Goal: Transaction & Acquisition: Purchase product/service

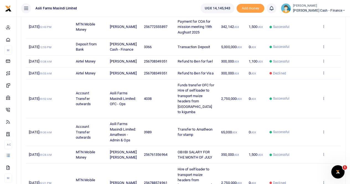
scroll to position [187, 0]
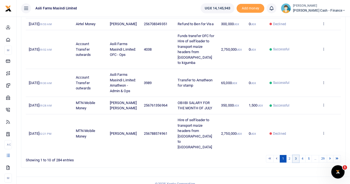
click at [294, 155] on link "3" at bounding box center [295, 158] width 7 height 7
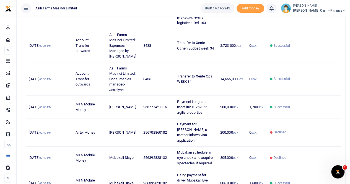
scroll to position [231, 0]
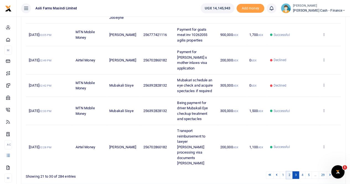
click at [289, 171] on link "2" at bounding box center [289, 174] width 7 height 7
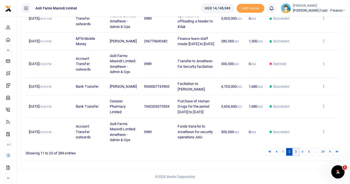
click at [298, 151] on link "3" at bounding box center [295, 151] width 7 height 7
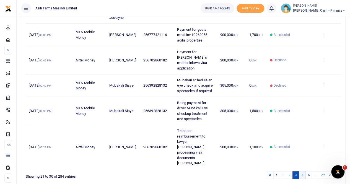
click at [305, 171] on link "4" at bounding box center [302, 174] width 7 height 7
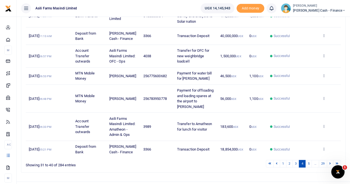
scroll to position [182, 0]
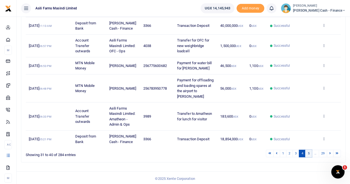
click at [309, 152] on link "5" at bounding box center [308, 153] width 7 height 7
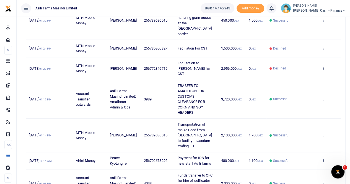
scroll to position [209, 0]
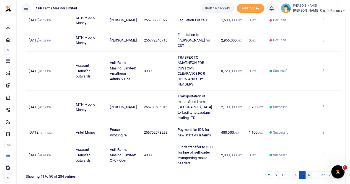
click at [310, 171] on link "6" at bounding box center [308, 174] width 7 height 7
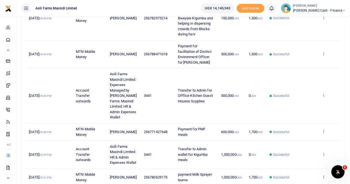
scroll to position [252, 0]
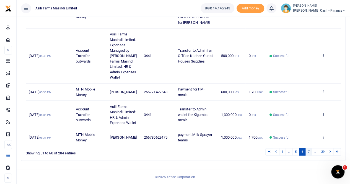
click at [308, 152] on link "7" at bounding box center [308, 151] width 7 height 7
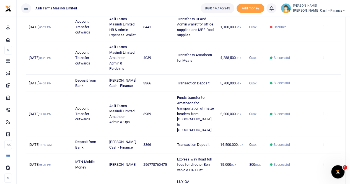
scroll to position [81, 0]
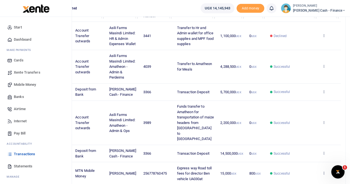
click at [20, 155] on span "Transactions" at bounding box center [24, 154] width 21 height 6
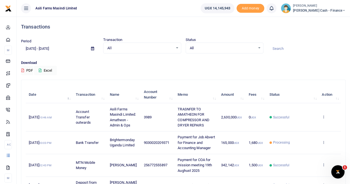
click at [92, 48] on icon at bounding box center [92, 49] width 3 height 4
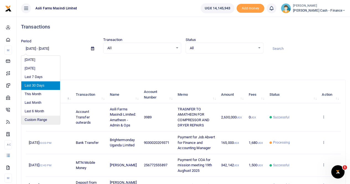
click at [34, 118] on li "Custom Range" at bounding box center [40, 120] width 39 height 9
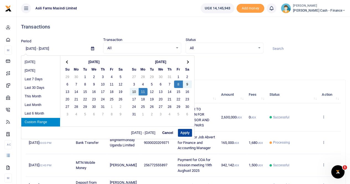
click at [184, 134] on button "Apply" at bounding box center [185, 133] width 14 height 8
type input "08/08/2025 - 08/11/2025"
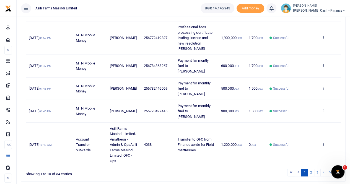
scroll to position [231, 0]
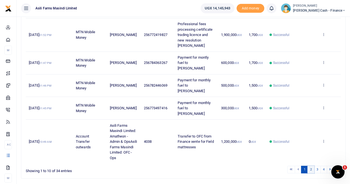
click at [310, 166] on link "2" at bounding box center [310, 169] width 7 height 7
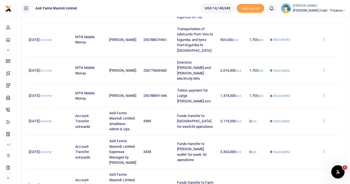
scroll to position [241, 0]
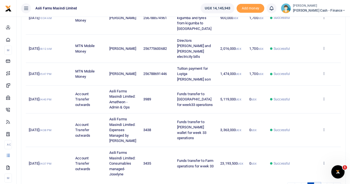
click at [320, 182] on link "3" at bounding box center [317, 185] width 7 height 7
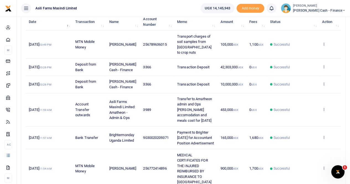
scroll to position [81, 0]
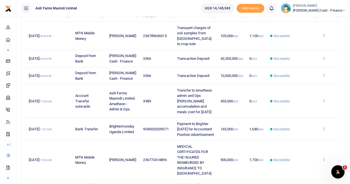
click at [323, 33] on icon at bounding box center [323, 35] width 4 height 4
click at [303, 42] on link "View details" at bounding box center [303, 42] width 44 height 8
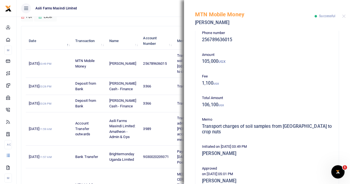
scroll to position [0, 0]
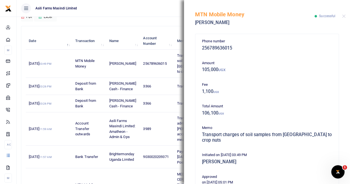
click at [346, 14] on div "MTN Mobile Money Samuel Kabuchi Successful" at bounding box center [267, 15] width 166 height 31
click at [344, 15] on button "Close" at bounding box center [344, 16] width 4 height 4
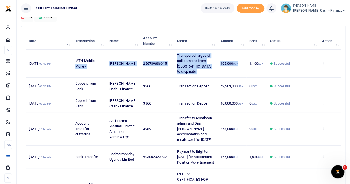
drag, startPoint x: 102, startPoint y: 51, endPoint x: 239, endPoint y: 71, distance: 138.5
click at [239, 71] on tr "8th Aug 2025 03:49 PM MTN Mobile Money Samuel Kabuchi 256789636015 Transport ch…" at bounding box center [183, 63] width 315 height 28
click at [122, 53] on td "[PERSON_NAME]" at bounding box center [123, 63] width 34 height 28
click at [111, 54] on td "[PERSON_NAME]" at bounding box center [123, 63] width 34 height 28
drag, startPoint x: 110, startPoint y: 54, endPoint x: 238, endPoint y: 62, distance: 128.5
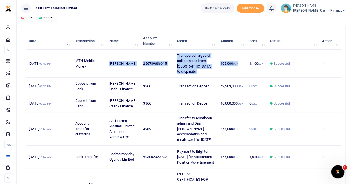
click at [238, 62] on tr "8th Aug 2025 03:49 PM MTN Mobile Money Samuel Kabuchi 256789636015 Transport ch…" at bounding box center [183, 63] width 315 height 28
copy tr "Samuel Kabuchi 256789636015 Transport charges of soil samples from nairobi to c…"
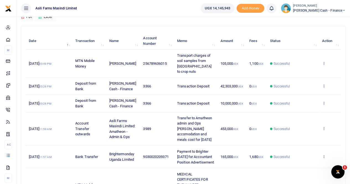
click at [193, 20] on div "Download PDF Excel" at bounding box center [183, 13] width 324 height 15
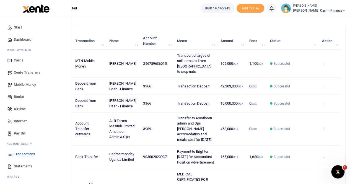
click at [22, 85] on span "Mobile Money" at bounding box center [25, 85] width 22 height 6
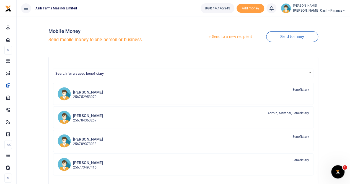
click at [218, 36] on link "Send to a new recipient" at bounding box center [229, 37] width 72 height 10
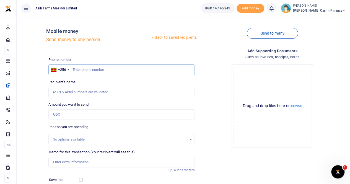
click at [78, 68] on input "text" at bounding box center [121, 69] width 146 height 11
type input "783950778"
type input "Julius Okoth"
type input "783950778"
click at [69, 116] on input "Amount you want to send" at bounding box center [121, 114] width 146 height 11
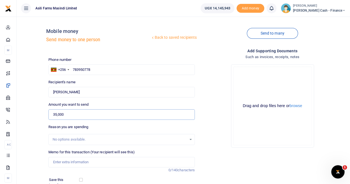
type input "35,000"
click at [75, 163] on input "Memo for this transaction (Your recipient will see this)" at bounding box center [121, 162] width 146 height 11
click at [91, 161] on input "Loading and offloading Bales" at bounding box center [121, 162] width 146 height 11
drag, startPoint x: 111, startPoint y: 161, endPoint x: 108, endPoint y: 161, distance: 3.6
click at [111, 161] on input "Loading and offloading 17 Bales" at bounding box center [121, 162] width 146 height 11
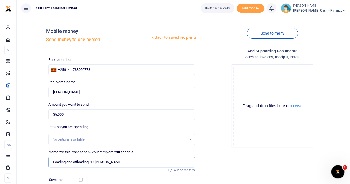
type input "Loading and offloading 17 Bales"
click at [293, 105] on button "browse" at bounding box center [295, 106] width 12 height 4
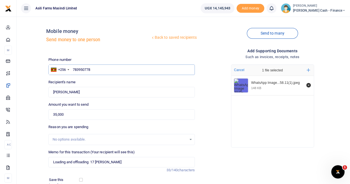
drag, startPoint x: 97, startPoint y: 69, endPoint x: 71, endPoint y: 69, distance: 25.4
click at [71, 69] on input "783950778" at bounding box center [121, 69] width 146 height 11
click at [83, 94] on input "Found" at bounding box center [121, 92] width 146 height 11
drag, startPoint x: 82, startPoint y: 93, endPoint x: 51, endPoint y: 93, distance: 30.7
click at [51, 93] on input "Found" at bounding box center [121, 92] width 146 height 11
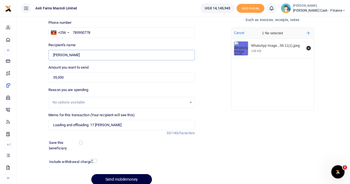
scroll to position [55, 0]
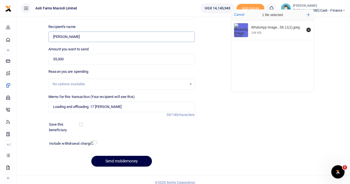
click at [87, 38] on input "Found" at bounding box center [121, 37] width 146 height 11
click at [82, 59] on input "35,000" at bounding box center [121, 59] width 146 height 11
click at [121, 159] on button "Send mobilemoney" at bounding box center [121, 161] width 61 height 11
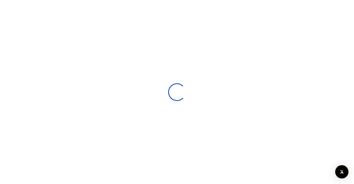
select select
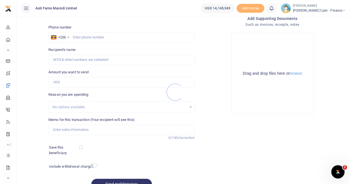
scroll to position [60, 0]
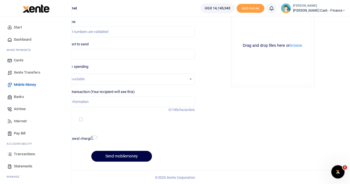
click at [21, 153] on span "Transactions" at bounding box center [24, 154] width 21 height 6
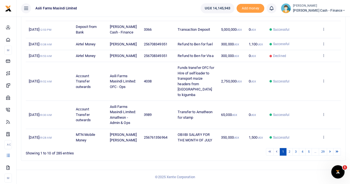
scroll to position [176, 0]
click at [290, 153] on link "2" at bounding box center [289, 151] width 7 height 7
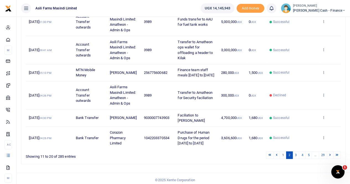
scroll to position [231, 0]
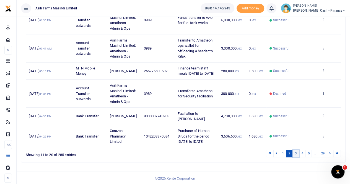
click at [298, 152] on link "3" at bounding box center [295, 153] width 7 height 7
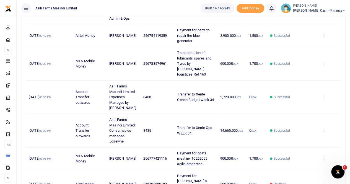
scroll to position [225, 0]
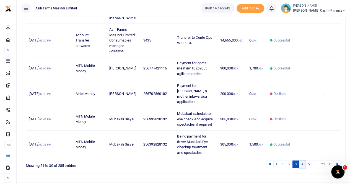
click at [302, 160] on link "4" at bounding box center [302, 163] width 7 height 7
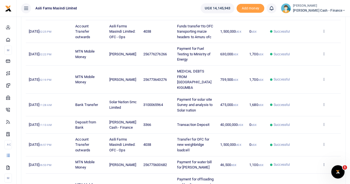
scroll to position [32, 0]
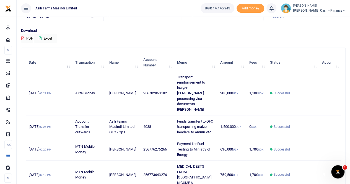
click at [151, 17] on span "All" at bounding box center [140, 16] width 66 height 6
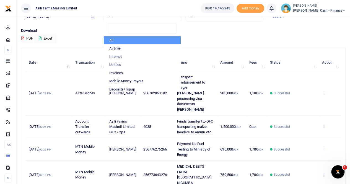
click at [212, 18] on span "All" at bounding box center [223, 16] width 66 height 6
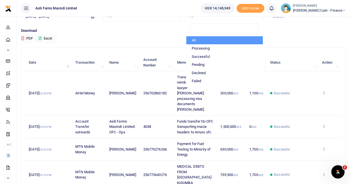
click at [159, 30] on p "Download" at bounding box center [183, 31] width 324 height 6
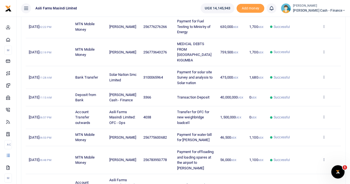
scroll to position [198, 0]
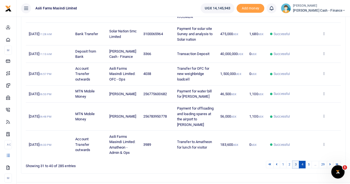
click at [298, 161] on link "3" at bounding box center [295, 164] width 7 height 7
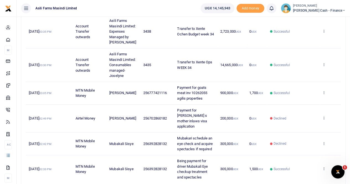
scroll to position [225, 0]
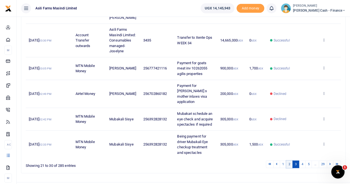
click at [290, 160] on link "2" at bounding box center [289, 163] width 7 height 7
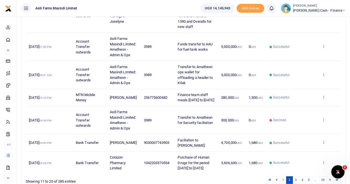
scroll to position [231, 0]
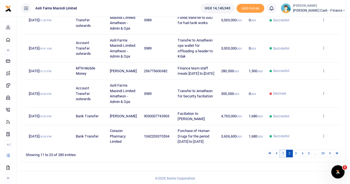
click at [285, 152] on link "1" at bounding box center [282, 153] width 7 height 7
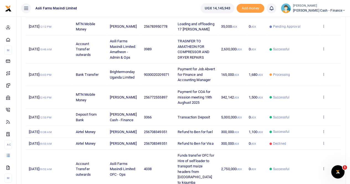
scroll to position [176, 0]
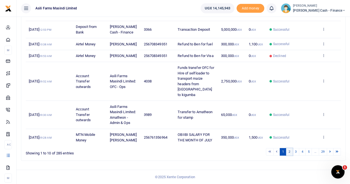
click at [288, 152] on link "2" at bounding box center [289, 151] width 7 height 7
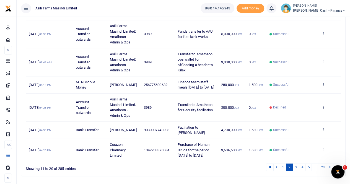
scroll to position [231, 0]
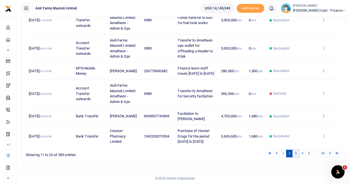
click at [297, 151] on link "3" at bounding box center [295, 153] width 7 height 7
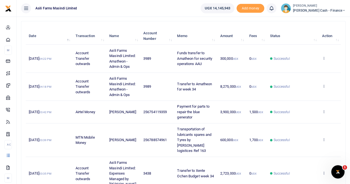
scroll to position [0, 0]
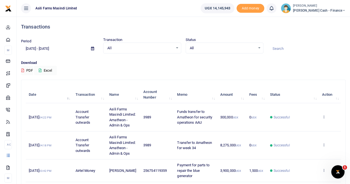
click at [92, 47] on icon at bounding box center [92, 49] width 3 height 4
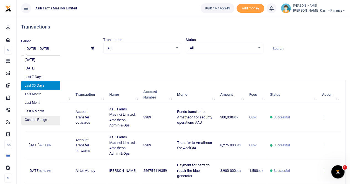
click at [37, 118] on li "Custom Range" at bounding box center [40, 120] width 39 height 9
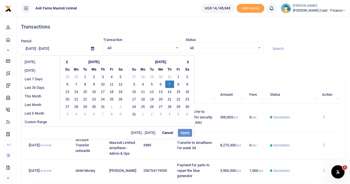
drag, startPoint x: 168, startPoint y: 84, endPoint x: 171, endPoint y: 85, distance: 2.8
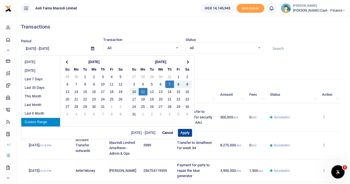
click at [184, 134] on button "Apply" at bounding box center [185, 133] width 14 height 8
type input "08/07/2025 - 08/11/2025"
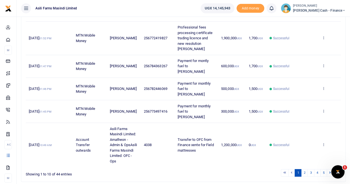
scroll to position [231, 0]
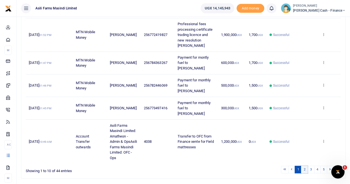
click at [307, 166] on link "2" at bounding box center [304, 169] width 7 height 7
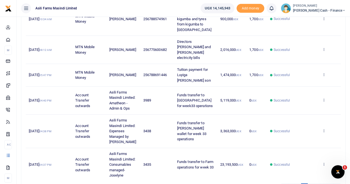
scroll to position [241, 0]
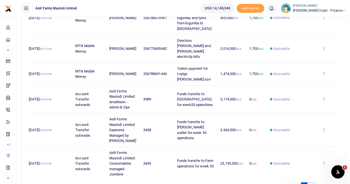
click at [311, 182] on link "3" at bounding box center [310, 185] width 7 height 7
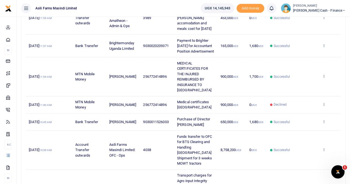
scroll to position [192, 0]
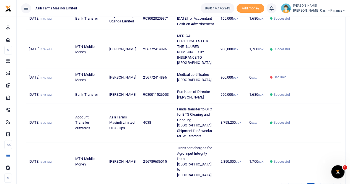
click at [324, 50] on icon at bounding box center [323, 49] width 4 height 4
click at [302, 60] on link "View details" at bounding box center [303, 61] width 44 height 8
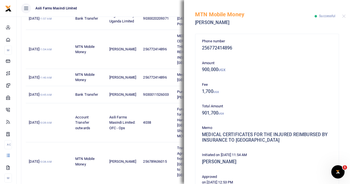
scroll to position [115, 0]
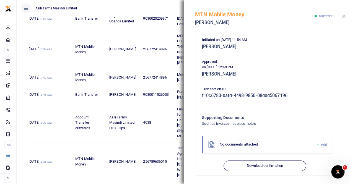
click at [342, 17] on button "Close" at bounding box center [344, 16] width 4 height 4
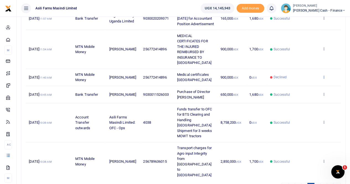
click at [324, 79] on icon at bounding box center [323, 77] width 4 height 4
click at [301, 93] on link "View details" at bounding box center [303, 94] width 44 height 8
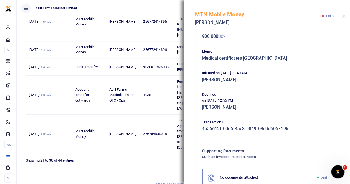
scroll to position [0, 0]
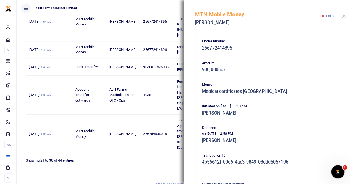
click at [342, 15] on button "Close" at bounding box center [344, 16] width 4 height 4
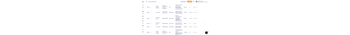
scroll to position [137, 0]
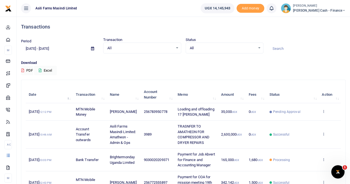
click at [91, 49] on icon at bounding box center [92, 49] width 3 height 4
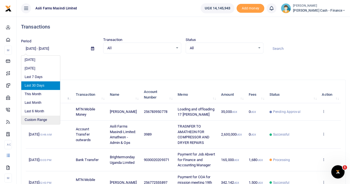
click at [40, 121] on li "Custom Range" at bounding box center [40, 120] width 39 height 9
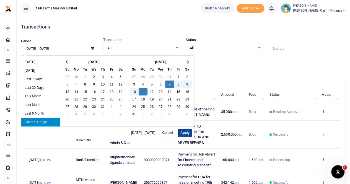
click at [184, 132] on button "Apply" at bounding box center [185, 133] width 14 height 8
type input "08/07/2025 - 08/11/2025"
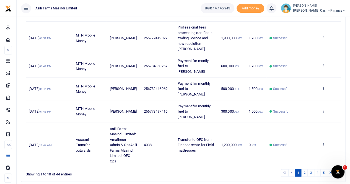
scroll to position [231, 0]
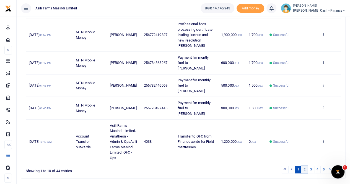
click at [306, 166] on link "2" at bounding box center [304, 169] width 7 height 7
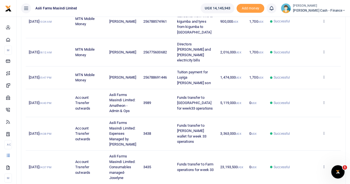
scroll to position [241, 0]
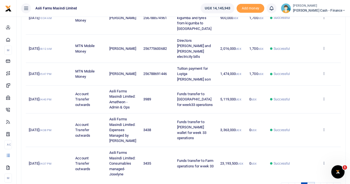
click at [313, 182] on link "3" at bounding box center [310, 185] width 7 height 7
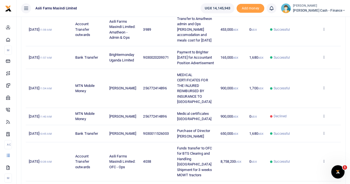
scroll to position [164, 0]
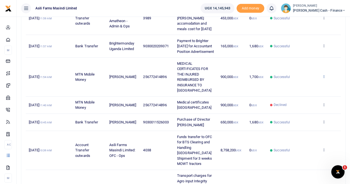
click at [323, 76] on icon at bounding box center [323, 76] width 4 height 4
click at [311, 90] on link "View details" at bounding box center [303, 88] width 44 height 8
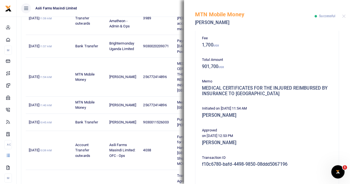
scroll to position [115, 0]
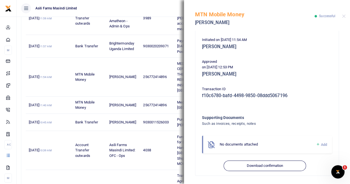
click at [321, 144] on span "Add" at bounding box center [324, 144] width 6 height 4
click at [321, 142] on span "Add" at bounding box center [324, 144] width 6 height 4
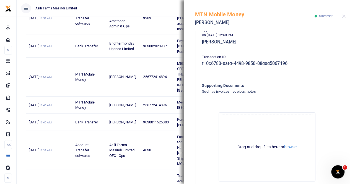
scroll to position [177, 0]
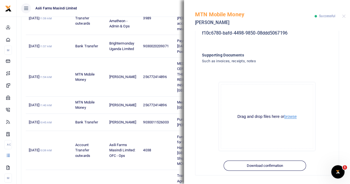
click at [286, 116] on button "browse" at bounding box center [290, 116] width 12 height 4
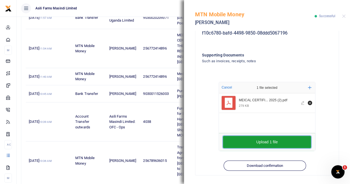
scroll to position [219, 0]
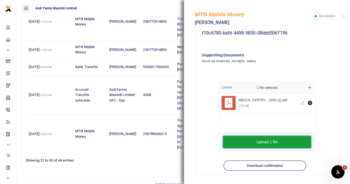
click at [264, 140] on button "Upload 1 file" at bounding box center [267, 142] width 88 height 12
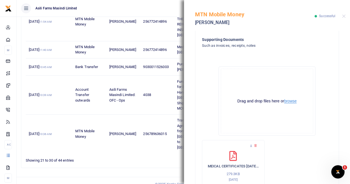
scroll to position [230, 0]
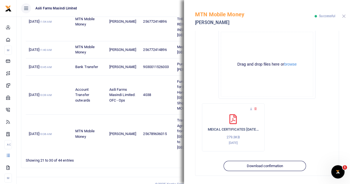
click at [342, 16] on button "Close" at bounding box center [344, 16] width 4 height 4
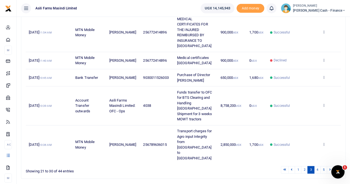
scroll to position [192, 0]
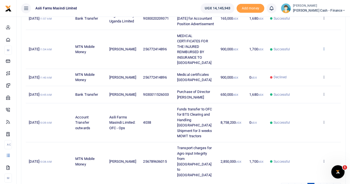
click at [324, 50] on icon at bounding box center [323, 49] width 4 height 4
click at [310, 59] on link "View details" at bounding box center [303, 61] width 44 height 8
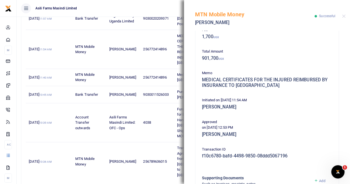
scroll to position [138, 0]
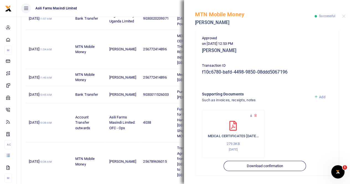
click at [251, 114] on icon at bounding box center [251, 116] width 4 height 4
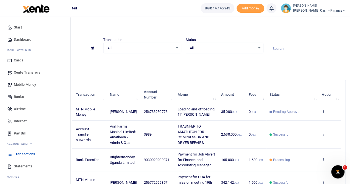
click at [25, 84] on span "Mobile Money" at bounding box center [25, 85] width 22 height 6
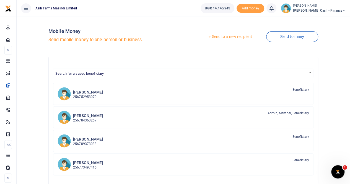
click at [223, 37] on link "Send to a new recipient" at bounding box center [229, 37] width 72 height 10
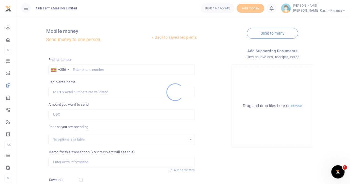
click at [75, 69] on div at bounding box center [175, 92] width 350 height 184
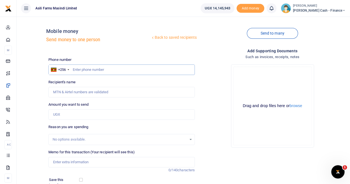
click at [74, 68] on input "text" at bounding box center [121, 69] width 146 height 11
paste input "0702 473467"
click at [98, 68] on input "0702 473467" at bounding box center [121, 69] width 146 height 11
type input "0702 473467"
click at [66, 115] on input "Amount you want to send" at bounding box center [121, 114] width 146 height 11
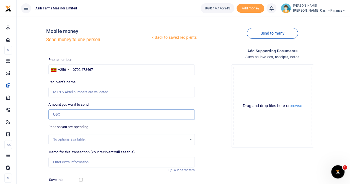
paste input "1,640,000"
type input "1,640,000"
click at [66, 161] on input "Memo for this transaction (Your recipient will see this)" at bounding box center [121, 162] width 146 height 11
click at [64, 161] on input "Memo for this transaction (Your recipient will see this)" at bounding box center [121, 162] width 146 height 11
paste input "Toner-All printers"
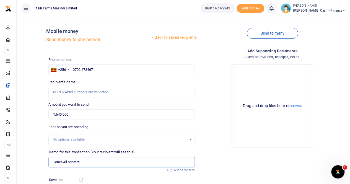
drag, startPoint x: 52, startPoint y: 163, endPoint x: 59, endPoint y: 165, distance: 6.9
click at [52, 163] on input "Toner-All printers" at bounding box center [121, 162] width 146 height 11
type input "Payment for Toner-All printers"
click at [75, 91] on input "Recipient's name" at bounding box center [121, 92] width 146 height 11
click at [115, 87] on input "Recipient's name" at bounding box center [121, 92] width 146 height 11
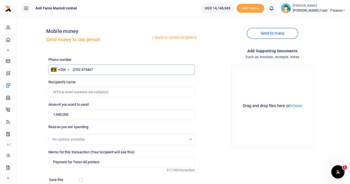
click at [72, 69] on input "0702 473467" at bounding box center [121, 69] width 146 height 11
click at [79, 112] on input "1,640,000" at bounding box center [121, 114] width 146 height 11
click at [82, 69] on input "0702 473467" at bounding box center [121, 69] width 146 height 11
type input "0702473467"
click at [88, 91] on input "Recipient's name" at bounding box center [121, 92] width 146 height 11
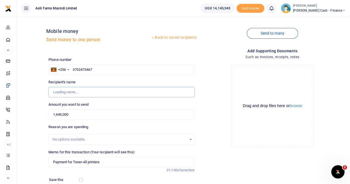
click at [109, 91] on input "Recipient's name" at bounding box center [121, 92] width 146 height 11
click at [300, 107] on button "browse" at bounding box center [295, 106] width 12 height 4
type input "[PERSON_NAME]"
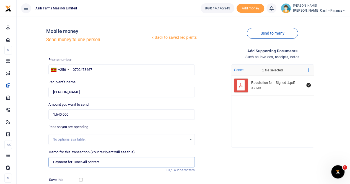
click at [105, 161] on input "Payment for Toner-All printers" at bounding box center [121, 162] width 146 height 11
paste input "CANONWORLD U LTD"
click at [102, 162] on input "Payment for Toner-All printers TO CANONWORLD U LTD" at bounding box center [121, 162] width 146 height 11
drag, startPoint x: 136, startPoint y: 163, endPoint x: 186, endPoint y: 163, distance: 50.0
click at [186, 163] on input "Payment for Toner-All printers to canonworld u ltd TO CANONWORLD U LTD" at bounding box center [121, 162] width 146 height 11
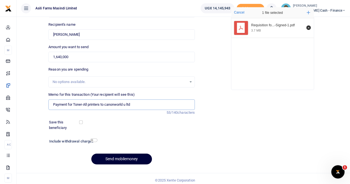
scroll to position [60, 0]
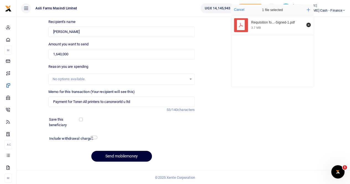
click at [114, 154] on button "Send mobilemoney" at bounding box center [121, 156] width 61 height 11
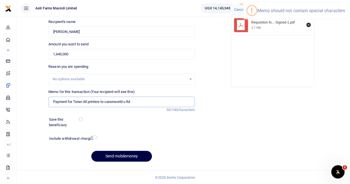
click at [84, 102] on input "Payment for Toner-All printers to canonworld u ltd" at bounding box center [121, 101] width 146 height 11
click at [92, 102] on input "Payment for Toner for All printers to canonworld u ltd" at bounding box center [121, 101] width 146 height 11
click at [150, 104] on input "Payment for Toner for all printers to canonworld u ltd" at bounding box center [121, 101] width 146 height 11
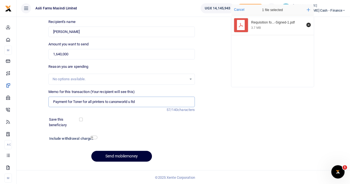
type input "Payment for Toner for all printers to canonworld u ltd"
click at [114, 156] on button "Send mobilemoney" at bounding box center [121, 156] width 61 height 11
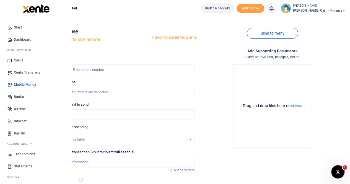
click at [25, 153] on span "Transactions" at bounding box center [24, 154] width 21 height 6
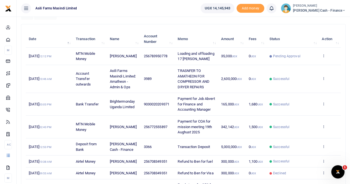
scroll to position [55, 0]
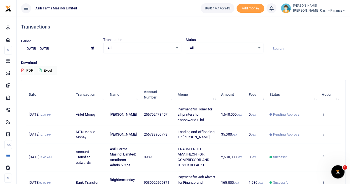
click at [94, 49] on span at bounding box center [92, 48] width 12 height 9
click at [92, 48] on icon at bounding box center [92, 49] width 3 height 4
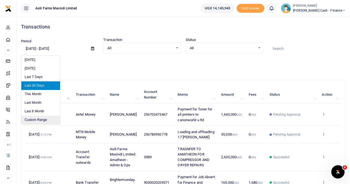
click at [36, 119] on li "Custom Range" at bounding box center [40, 120] width 39 height 9
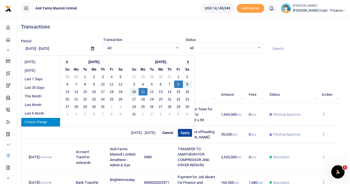
click at [183, 131] on button "Apply" at bounding box center [185, 133] width 14 height 8
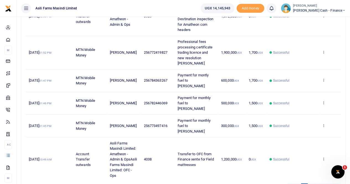
scroll to position [231, 0]
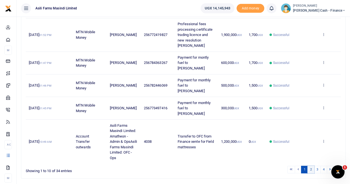
click at [312, 166] on link "2" at bounding box center [310, 169] width 7 height 7
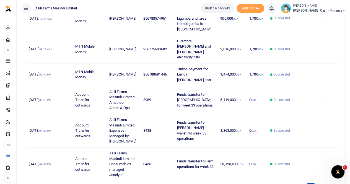
scroll to position [241, 0]
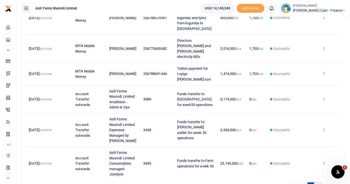
click at [319, 182] on link "3" at bounding box center [317, 185] width 7 height 7
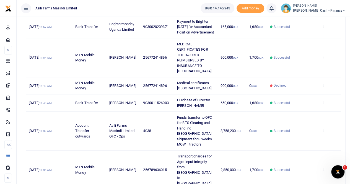
scroll to position [219, 0]
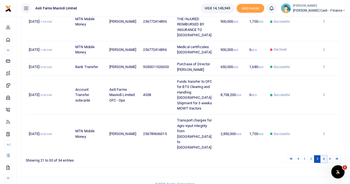
click at [324, 155] on link "4" at bounding box center [323, 158] width 7 height 7
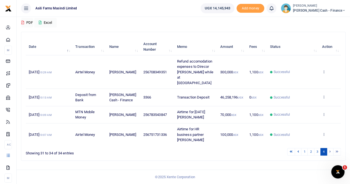
scroll to position [41, 0]
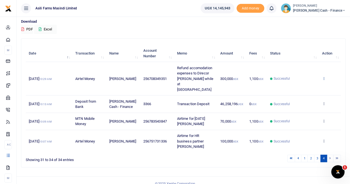
click at [323, 76] on icon at bounding box center [323, 78] width 4 height 4
click at [303, 85] on link "View details" at bounding box center [303, 85] width 44 height 8
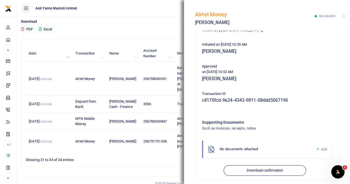
scroll to position [115, 0]
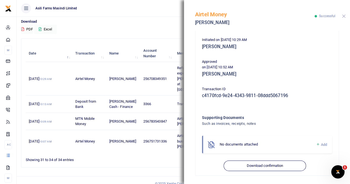
click at [344, 15] on button "Close" at bounding box center [344, 16] width 4 height 4
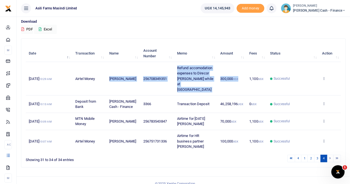
drag, startPoint x: 106, startPoint y: 67, endPoint x: 240, endPoint y: 82, distance: 134.9
click at [240, 82] on tr "8th Aug 2025 10:29 AM Airtel Money Prinz Benjamin Matthias 256708349351 Refund …" at bounding box center [183, 78] width 315 height 33
copy tr "Prinz Benjamin Matthias 256708349351 Refund accomodation expenses to Direcor Be…"
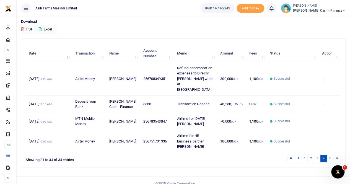
click at [330, 66] on td "View details Send again" at bounding box center [329, 78] width 22 height 33
click at [324, 76] on icon at bounding box center [323, 78] width 4 height 4
click at [307, 83] on link "View details" at bounding box center [303, 85] width 44 height 8
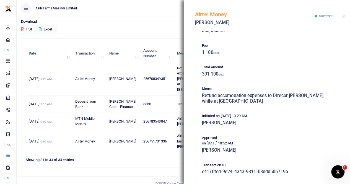
scroll to position [111, 0]
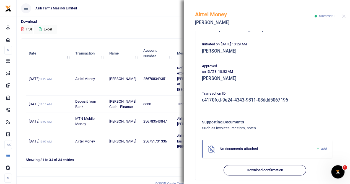
click at [321, 148] on span "Add" at bounding box center [324, 149] width 6 height 4
click at [321, 147] on span "Add" at bounding box center [324, 149] width 6 height 4
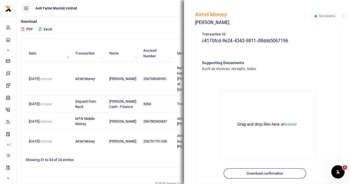
scroll to position [177, 0]
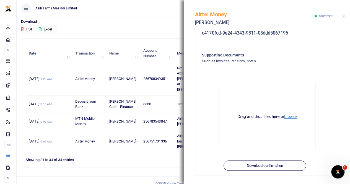
click at [289, 117] on button "browse" at bounding box center [290, 116] width 12 height 4
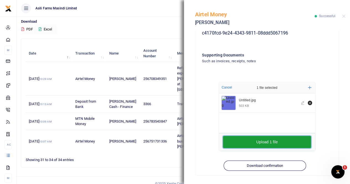
click at [266, 141] on button "Upload 1 file" at bounding box center [267, 142] width 88 height 12
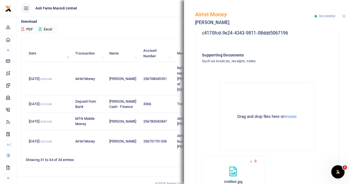
click at [343, 15] on button "Close" at bounding box center [344, 16] width 4 height 4
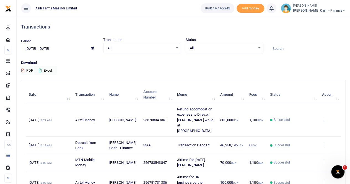
scroll to position [0, 0]
click at [92, 47] on icon at bounding box center [92, 49] width 3 height 4
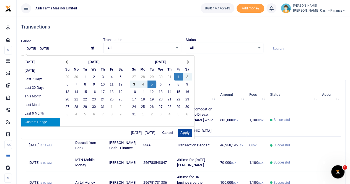
click at [182, 131] on button "Apply" at bounding box center [185, 133] width 14 height 8
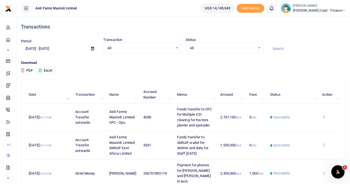
click at [89, 47] on span at bounding box center [92, 48] width 12 height 9
click at [92, 49] on icon at bounding box center [92, 49] width 3 height 4
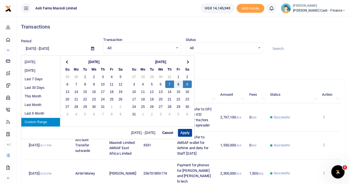
click at [185, 133] on button "Apply" at bounding box center [185, 133] width 14 height 8
type input "08/07/2025 - 08/09/2025"
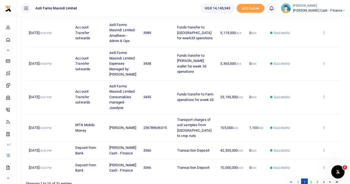
scroll to position [203, 0]
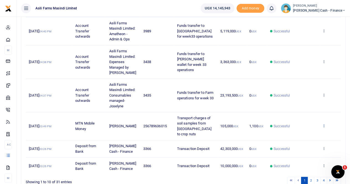
click at [324, 124] on icon at bounding box center [323, 126] width 4 height 4
click at [307, 109] on link "View details" at bounding box center [303, 110] width 44 height 8
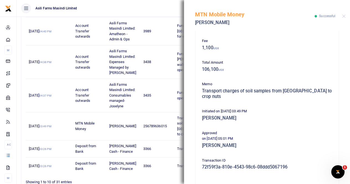
scroll to position [110, 0]
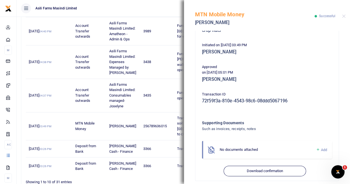
click at [321, 148] on span "Add" at bounding box center [324, 150] width 6 height 4
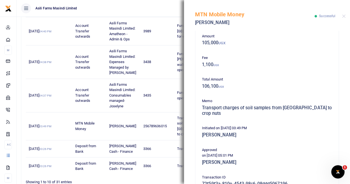
scroll to position [137, 0]
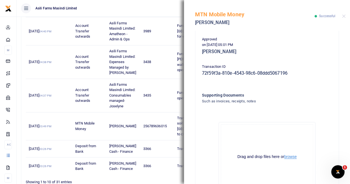
click at [290, 155] on button "browse" at bounding box center [290, 157] width 12 height 4
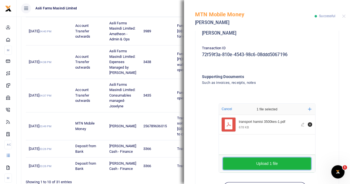
scroll to position [172, 0]
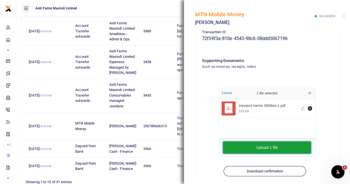
click at [265, 142] on button "Upload 1 file" at bounding box center [267, 147] width 88 height 12
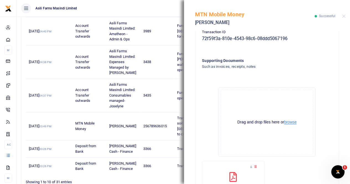
scroll to position [224, 0]
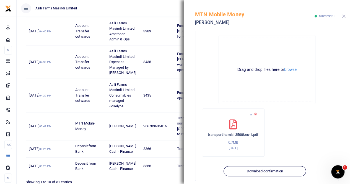
click at [342, 15] on button "Close" at bounding box center [344, 16] width 4 height 4
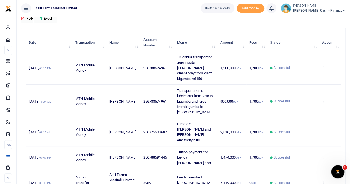
scroll to position [0, 0]
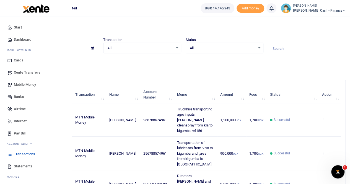
click at [24, 153] on span "Transactions" at bounding box center [24, 154] width 21 height 6
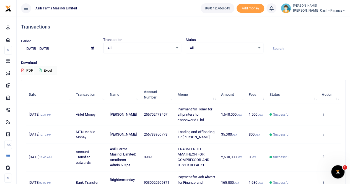
click at [92, 49] on icon at bounding box center [92, 49] width 3 height 4
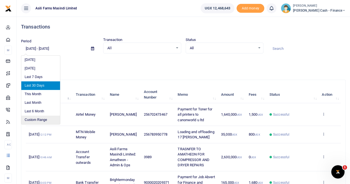
click at [37, 120] on li "Custom Range" at bounding box center [40, 120] width 39 height 9
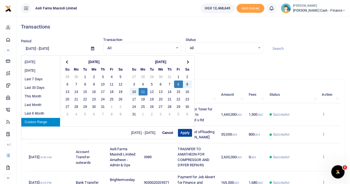
click at [185, 130] on button "Apply" at bounding box center [185, 133] width 14 height 8
type input "[DATE] - [DATE]"
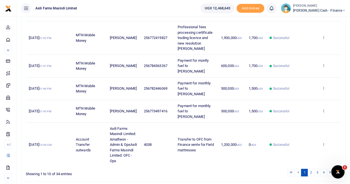
scroll to position [231, 0]
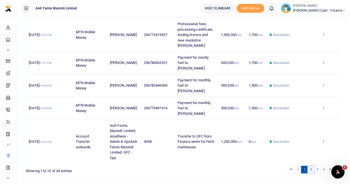
click at [313, 166] on link "2" at bounding box center [310, 169] width 7 height 7
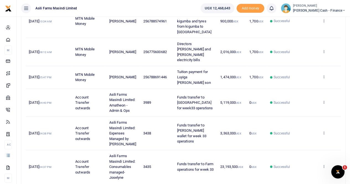
scroll to position [241, 0]
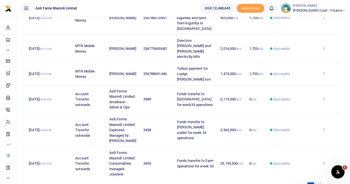
click at [319, 182] on link "3" at bounding box center [317, 185] width 7 height 7
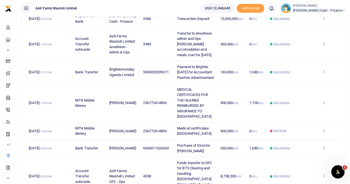
scroll to position [219, 0]
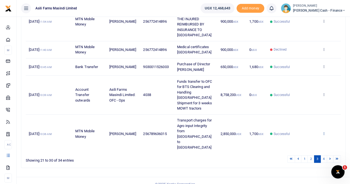
click at [325, 132] on icon at bounding box center [323, 133] width 4 height 4
click at [296, 114] on link "View details" at bounding box center [303, 118] width 44 height 8
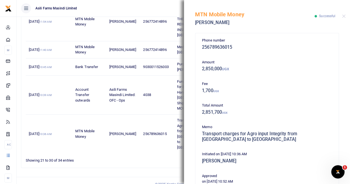
scroll to position [0, 0]
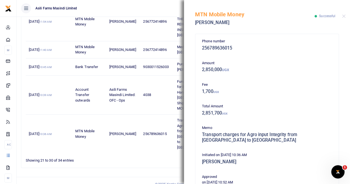
click at [142, 155] on div "Showing 21 to 30 of 34 entries" at bounding box center [90, 159] width 129 height 9
click at [345, 16] on button "Close" at bounding box center [344, 16] width 4 height 4
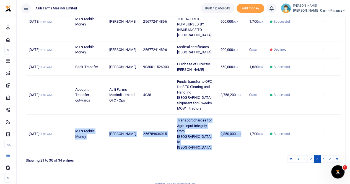
drag, startPoint x: 74, startPoint y: 122, endPoint x: 243, endPoint y: 134, distance: 169.5
click at [243, 134] on tr "8th Aug 2025 10:36 AM MTN Mobile Money Samuel Kabuchi 256789636015 Transport ch…" at bounding box center [183, 133] width 315 height 38
copy tr "MTN Mobile Money Samuel Kabuchi 256789636015 Transport charges for Agro input I…"
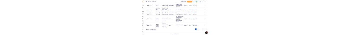
scroll to position [182, 0]
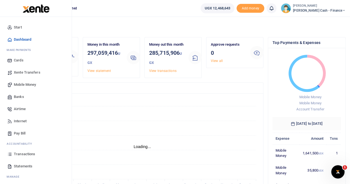
click at [25, 153] on span "Transactions" at bounding box center [24, 154] width 21 height 6
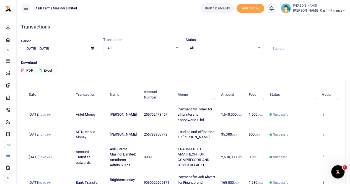
click at [91, 48] on icon at bounding box center [92, 49] width 3 height 4
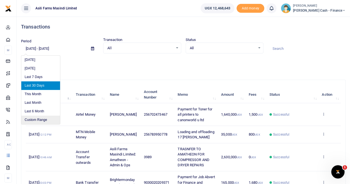
click at [37, 120] on li "Custom Range" at bounding box center [40, 120] width 39 height 9
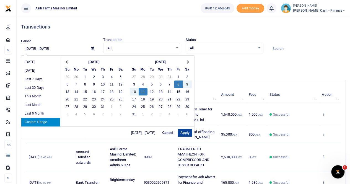
click at [182, 133] on button "Apply" at bounding box center [185, 133] width 14 height 8
type input "08/08/2025 - 08/11/2025"
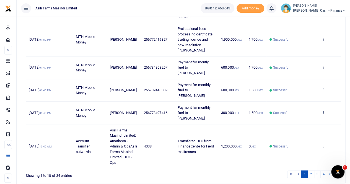
scroll to position [231, 0]
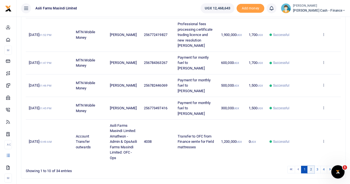
click at [311, 166] on link "2" at bounding box center [310, 169] width 7 height 7
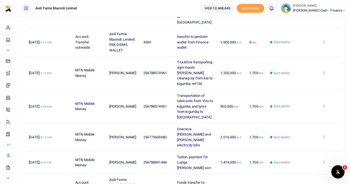
scroll to position [241, 0]
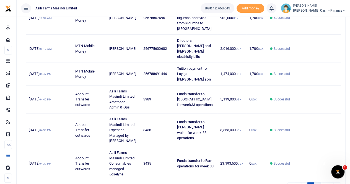
click at [320, 182] on link "3" at bounding box center [317, 185] width 7 height 7
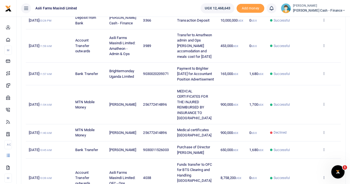
scroll to position [164, 0]
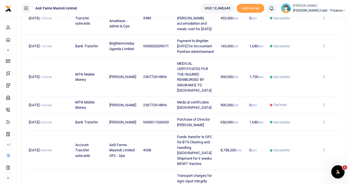
click at [323, 124] on icon at bounding box center [323, 122] width 4 height 4
click at [303, 140] on link "View details" at bounding box center [303, 141] width 44 height 8
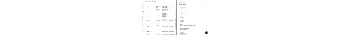
scroll to position [54, 0]
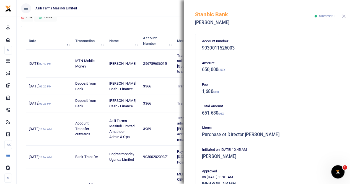
click at [343, 15] on button "Close" at bounding box center [344, 16] width 4 height 4
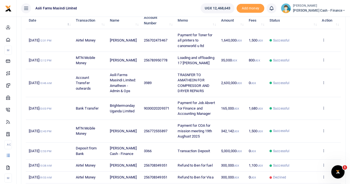
scroll to position [83, 0]
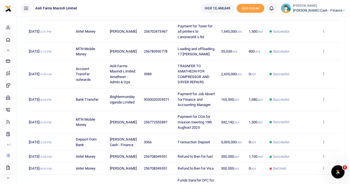
click at [323, 97] on icon at bounding box center [323, 99] width 4 height 4
click at [294, 108] on link "View details" at bounding box center [303, 108] width 44 height 8
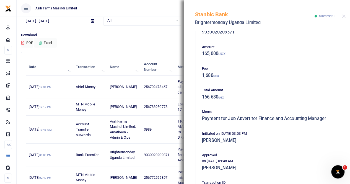
scroll to position [28, 0]
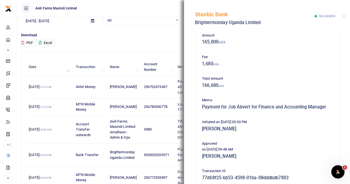
click at [346, 15] on div "Stanbic Bank Brightermonday Uganda Limited Successful" at bounding box center [267, 15] width 166 height 31
click at [344, 15] on button "Close" at bounding box center [344, 16] width 4 height 4
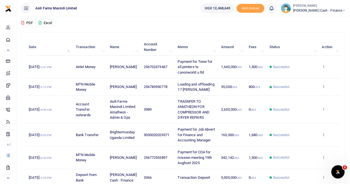
scroll to position [55, 0]
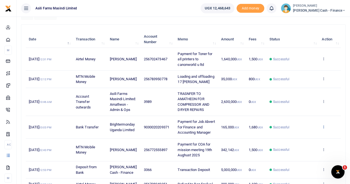
click at [324, 125] on icon at bounding box center [323, 127] width 4 height 4
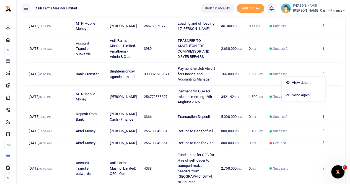
scroll to position [111, 0]
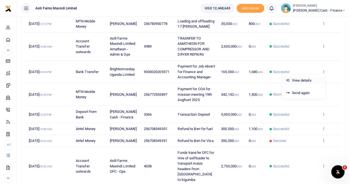
click at [306, 78] on link "View details" at bounding box center [303, 81] width 44 height 8
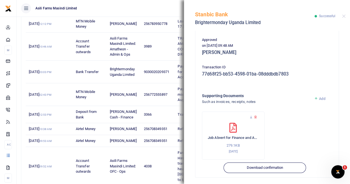
scroll to position [133, 0]
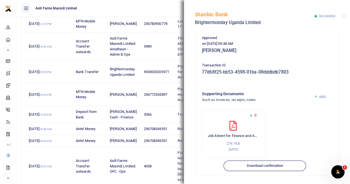
click at [250, 113] on icon at bounding box center [251, 115] width 4 height 4
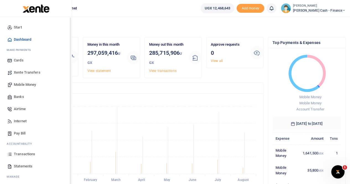
click at [27, 84] on span "Mobile Money" at bounding box center [25, 85] width 22 height 6
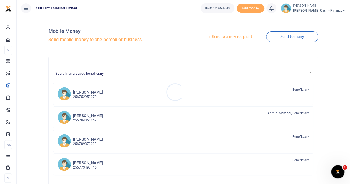
click at [222, 37] on div at bounding box center [175, 92] width 350 height 184
click at [223, 37] on link "Send to a new recipient" at bounding box center [229, 37] width 72 height 10
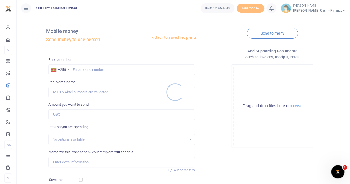
click at [75, 69] on div at bounding box center [175, 92] width 350 height 184
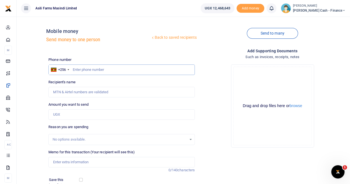
click at [79, 70] on input "text" at bounding box center [121, 69] width 146 height 11
paste input "0772535064"
type input "0772535064"
type input "[PERSON_NAME]"
click at [74, 69] on input "0772535064" at bounding box center [121, 69] width 146 height 11
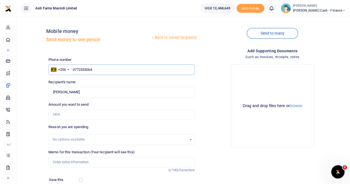
type input "0772535064"
click at [71, 114] on input "Amount you want to send" at bounding box center [121, 114] width 146 height 11
paste input "120,000"
type input "120,000"
click at [61, 163] on input "Memo for this transaction (Your recipient will see this)" at bounding box center [121, 162] width 146 height 11
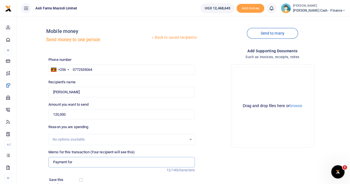
click at [90, 162] on input "Payment for" at bounding box center [121, 162] width 146 height 11
paste input "Driver welfare"
drag, startPoint x: 73, startPoint y: 162, endPoint x: 79, endPoint y: 162, distance: 5.5
click at [73, 162] on input "Payment for Driver welfare" at bounding box center [121, 162] width 146 height 11
click at [83, 163] on input "Payment for newq Driver welfare" at bounding box center [121, 162] width 146 height 11
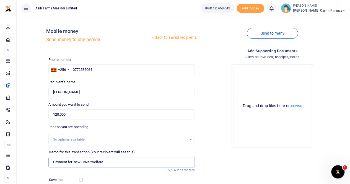
click at [108, 162] on input "Payment for new Driver welfare" at bounding box center [121, 162] width 146 height 11
type input "Payment for new Driver welfare and resettlement"
click at [299, 105] on button "browse" at bounding box center [295, 106] width 12 height 4
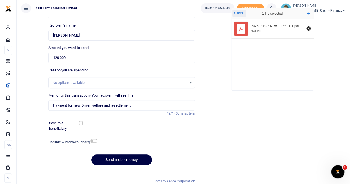
scroll to position [60, 0]
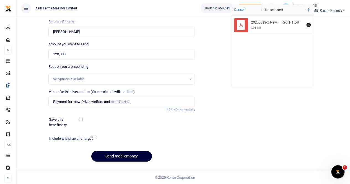
click at [122, 153] on button "Send mobilemoney" at bounding box center [121, 156] width 61 height 11
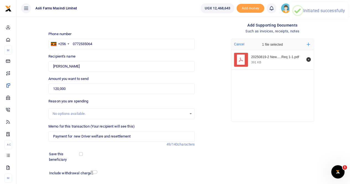
scroll to position [0, 0]
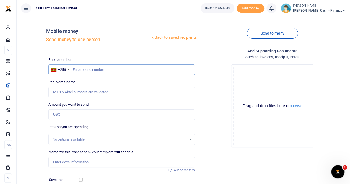
click at [76, 70] on input "text" at bounding box center [121, 69] width 146 height 11
paste input "0765241995"
type input "0765241995"
click at [71, 93] on input "Recipient's name" at bounding box center [121, 92] width 146 height 11
type input "[PERSON_NAME]"
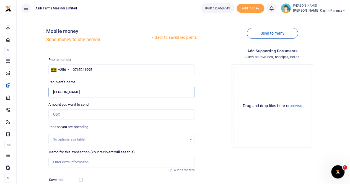
click at [103, 92] on input "Found" at bounding box center [121, 92] width 146 height 11
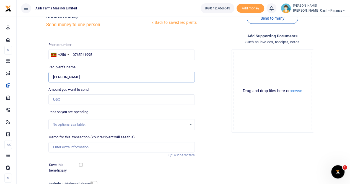
scroll to position [28, 0]
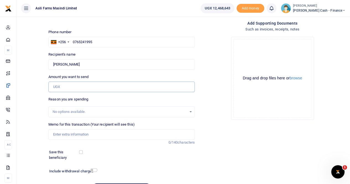
click at [60, 85] on input "Amount you want to send" at bounding box center [121, 87] width 146 height 11
paste input "120,000"
type input "120,000"
click at [65, 134] on input "Memo for this transaction (Your recipient will see this)" at bounding box center [121, 134] width 146 height 11
paste input "Rodex Erisson"
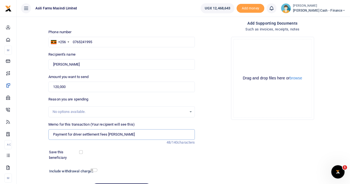
click at [109, 134] on input "Payment for driver settlement fees Rodex Erisson" at bounding box center [121, 134] width 146 height 11
click at [83, 134] on input "Payment for driver settlement fees Rodex Erisson" at bounding box center [121, 134] width 146 height 11
drag, startPoint x: 84, startPoint y: 134, endPoint x: 110, endPoint y: 133, distance: 25.7
click at [110, 133] on input "Payment for driver settlement fees Rodex Erisson" at bounding box center [121, 134] width 146 height 11
click at [142, 135] on input "Payment for driver settlement fees Rodex Erisson" at bounding box center [121, 134] width 146 height 11
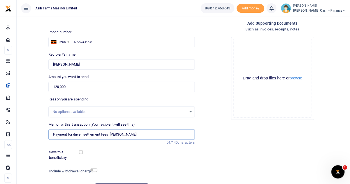
paste input "settlement fees"
click at [109, 134] on input "Payment for driver settlement fees Rodex Erisson settlement fees" at bounding box center [121, 134] width 146 height 11
type input "Payment for driver Rodex Erisson settlement fees"
click at [297, 80] on button "browse" at bounding box center [295, 78] width 12 height 4
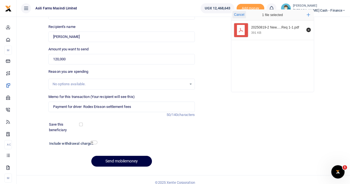
scroll to position [60, 0]
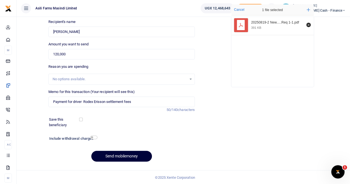
click at [126, 156] on button "Send mobilemoney" at bounding box center [121, 156] width 61 height 11
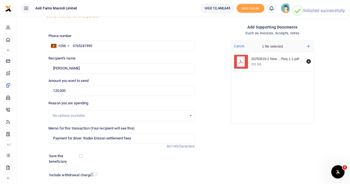
scroll to position [0, 0]
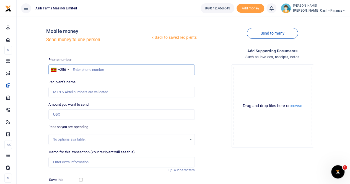
click at [75, 70] on input "text" at bounding box center [121, 69] width 146 height 11
paste input "0706548751"
type input "0706548751"
type input "[PERSON_NAME]"
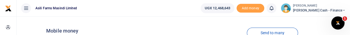
type input "0706548751"
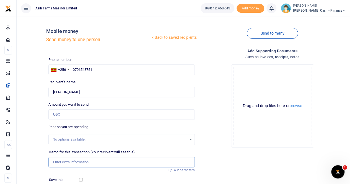
click at [59, 163] on input "Memo for this transaction (Your recipient will see this)" at bounding box center [121, 162] width 146 height 11
paste input "[PERSON_NAME]"
click at [54, 161] on input "[PERSON_NAME]" at bounding box center [121, 162] width 146 height 11
type input "Payment for settlement and airtime for [PERSON_NAME]"
click at [65, 112] on input "Amount you want to send" at bounding box center [121, 114] width 146 height 11
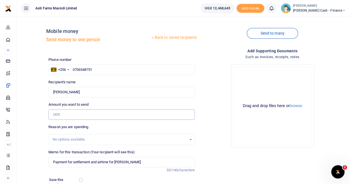
click at [64, 113] on input "Amount you want to send" at bounding box center [121, 114] width 146 height 11
paste input "200,000"
type input "200,000"
click at [91, 161] on input "Payment for settlement and airtime for [PERSON_NAME]" at bounding box center [121, 162] width 146 height 11
drag, startPoint x: 91, startPoint y: 163, endPoint x: 100, endPoint y: 163, distance: 8.0
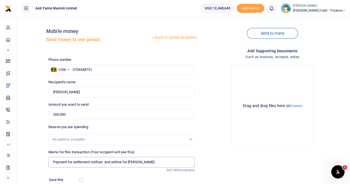
click at [92, 163] on input "Payment for settlement welfare and airtime for [PERSON_NAME]" at bounding box center [121, 162] width 146 height 11
click at [146, 163] on input "Payment for welfare and airtime for [PERSON_NAME]" at bounding box center [121, 162] width 146 height 11
type input "Payment for welfare and airtime for [PERSON_NAME]"
click at [299, 107] on button "browse" at bounding box center [295, 106] width 12 height 4
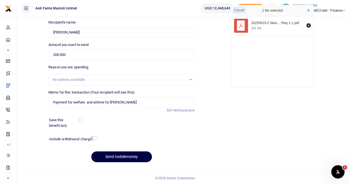
scroll to position [60, 0]
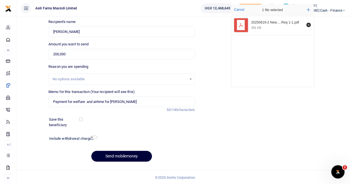
click at [116, 155] on button "Send mobilemoney" at bounding box center [121, 156] width 61 height 11
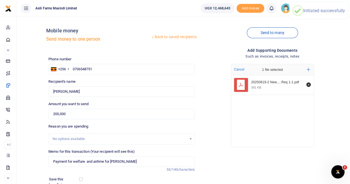
scroll to position [0, 0]
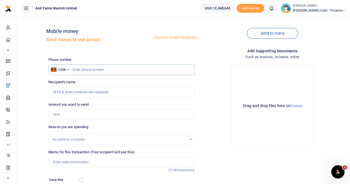
click at [82, 70] on input "text" at bounding box center [121, 69] width 146 height 11
paste input "0771862330"
type input "0771862330"
type input "[PERSON_NAME]"
type input "0771862330"
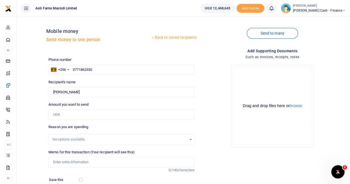
click at [66, 137] on div "No options available." at bounding box center [120, 140] width 134 height 6
click at [65, 138] on div "No options available." at bounding box center [120, 140] width 134 height 6
click at [54, 138] on div "No options available." at bounding box center [120, 140] width 134 height 6
click at [92, 136] on div "No options available." at bounding box center [122, 139] width 146 height 6
click at [51, 139] on div "No options available." at bounding box center [122, 139] width 146 height 6
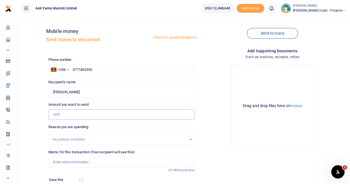
click at [57, 113] on input "Amount you want to send" at bounding box center [121, 114] width 146 height 11
click at [59, 114] on input "Amount you want to send" at bounding box center [121, 114] width 146 height 11
paste input "200,000"
type input "200,000"
click at [62, 160] on input "Memo for this transaction (Your recipient will see this)" at bounding box center [121, 162] width 146 height 11
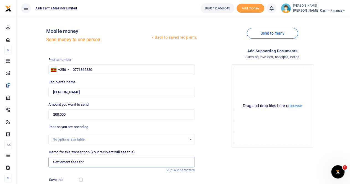
click at [88, 162] on input "Settlement fees for" at bounding box center [121, 162] width 146 height 11
paste input "[PERSON_NAME]"
type input "Settlement fees for [PERSON_NAME]"
click at [294, 107] on button "browse" at bounding box center [295, 106] width 12 height 4
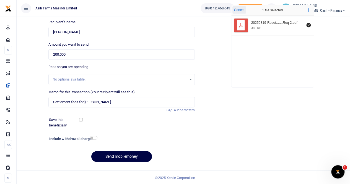
scroll to position [60, 0]
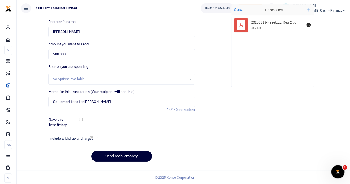
click at [111, 152] on button "Send mobilemoney" at bounding box center [121, 156] width 61 height 11
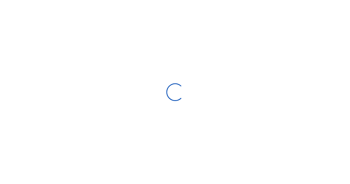
select select "Loading bundles"
select select
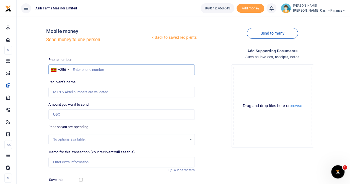
click at [77, 70] on input "text" at bounding box center [121, 69] width 146 height 11
paste input "0749392296"
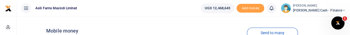
type input "0749392296"
type input "Aisha Namuganza"
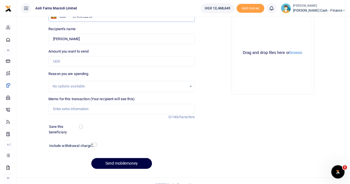
scroll to position [55, 0]
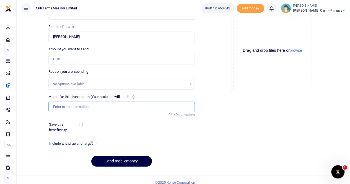
click at [59, 102] on input "Memo for this transaction (Your recipient will see this)" at bounding box center [121, 106] width 146 height 11
paste input "Resettlement for 2 team members"
click at [82, 106] on input "Resettlement for 2 team members" at bounding box center [121, 106] width 146 height 11
click at [111, 107] on input "Resettlement for team members" at bounding box center [121, 106] width 146 height 11
paste input "Adeke Patricia"
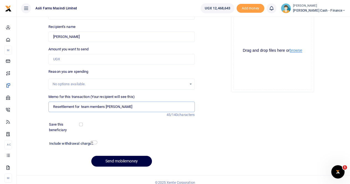
type input "Resettlement for team members Adeke Patricia"
click at [294, 50] on button "browse" at bounding box center [295, 50] width 12 height 4
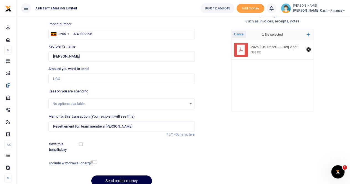
scroll to position [28, 0]
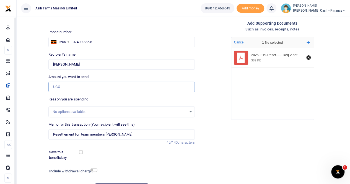
click at [59, 86] on input "Amount you want to send" at bounding box center [121, 87] width 146 height 11
paste input "200,000"
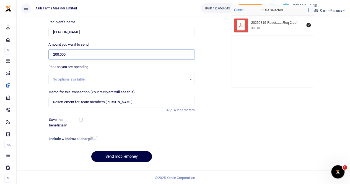
scroll to position [60, 0]
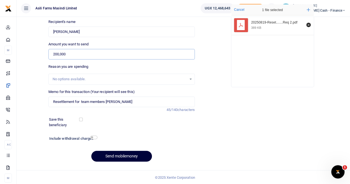
type input "200,000"
click at [119, 156] on button "Send mobilemoney" at bounding box center [121, 156] width 61 height 11
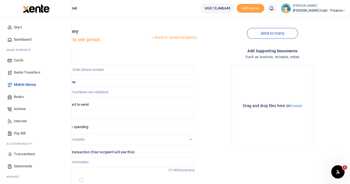
click at [26, 154] on span "Transactions" at bounding box center [24, 154] width 21 height 6
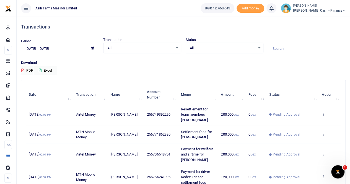
click at [333, 7] on small "[PERSON_NAME]" at bounding box center [319, 6] width 53 height 5
click at [325, 19] on link "Switch accounts" at bounding box center [306, 20] width 44 height 8
